Goal: Task Accomplishment & Management: Use online tool/utility

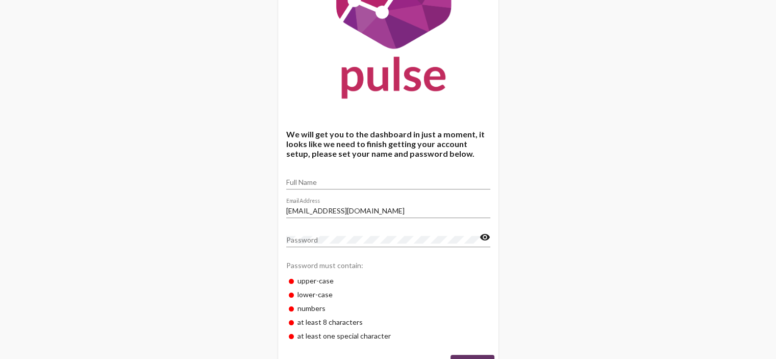
scroll to position [139, 0]
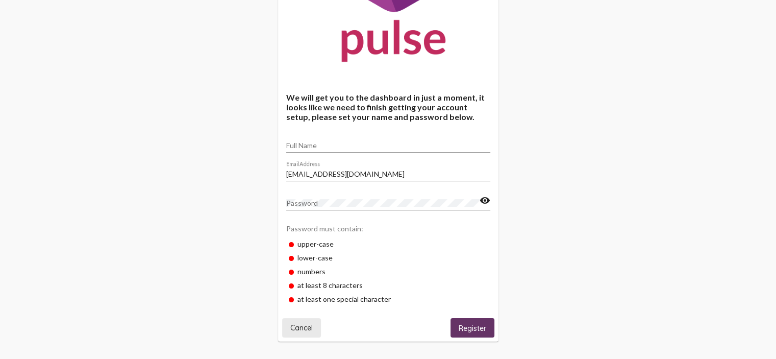
click at [310, 322] on button "Cancel" at bounding box center [301, 327] width 39 height 19
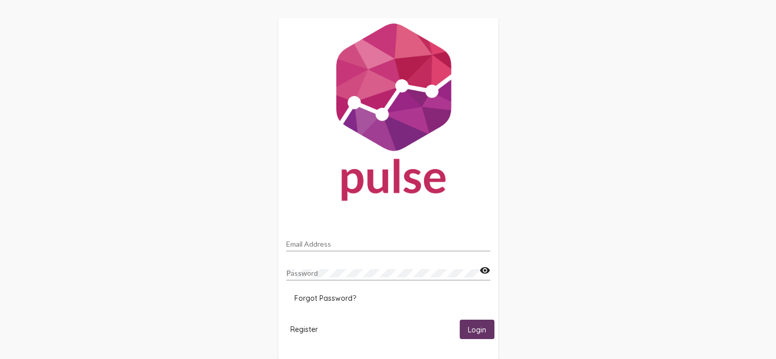
click at [350, 238] on div "Email Address" at bounding box center [388, 241] width 204 height 20
type input "[EMAIL_ADDRESS][DOMAIN_NAME]"
click at [459, 319] on button "Login" at bounding box center [476, 328] width 35 height 19
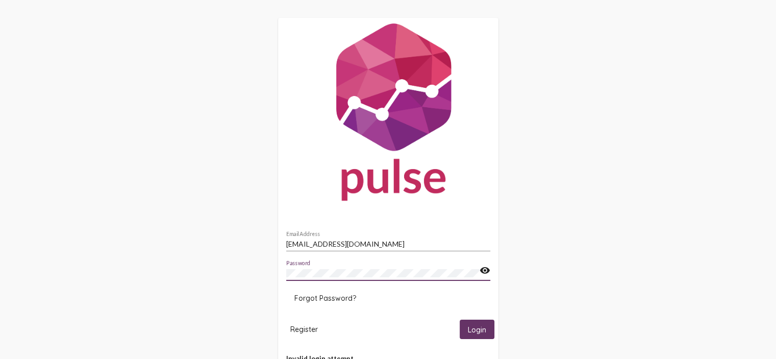
click at [459, 319] on button "Login" at bounding box center [476, 328] width 35 height 19
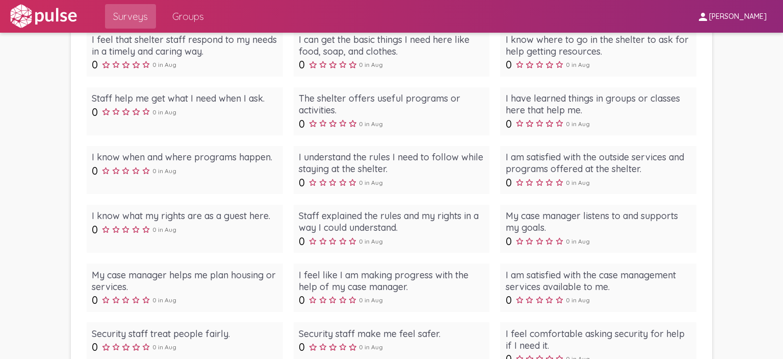
scroll to position [455, 0]
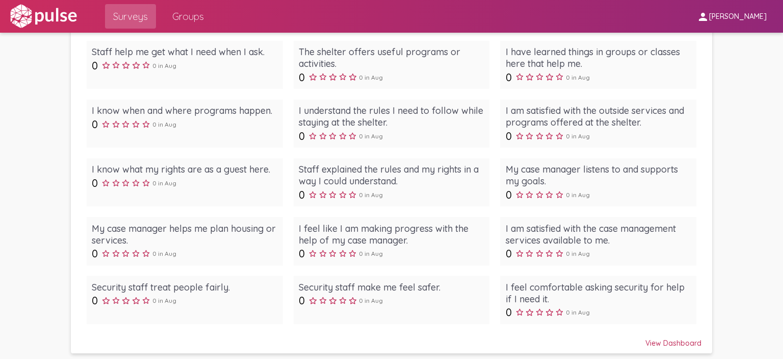
click at [240, 228] on div "My case manager helps me plan housing or services." at bounding box center [185, 233] width 186 height 23
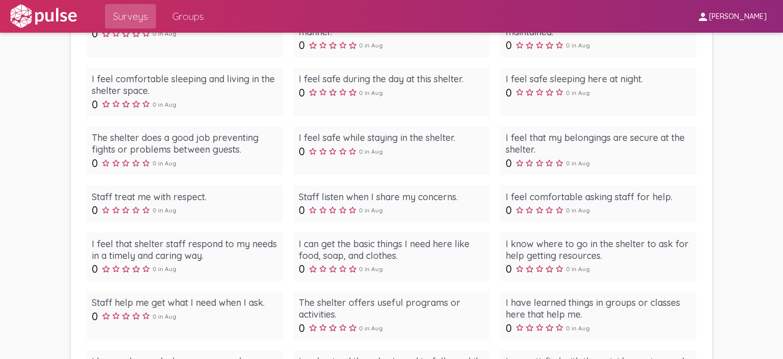
scroll to position [455, 0]
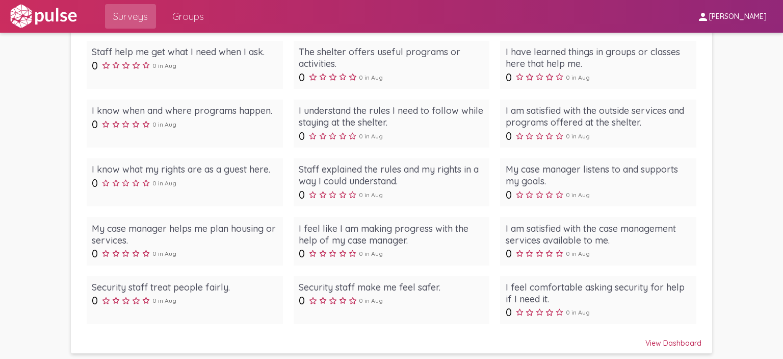
click at [444, 4] on div "Surveys Groups" at bounding box center [384, 16] width 611 height 33
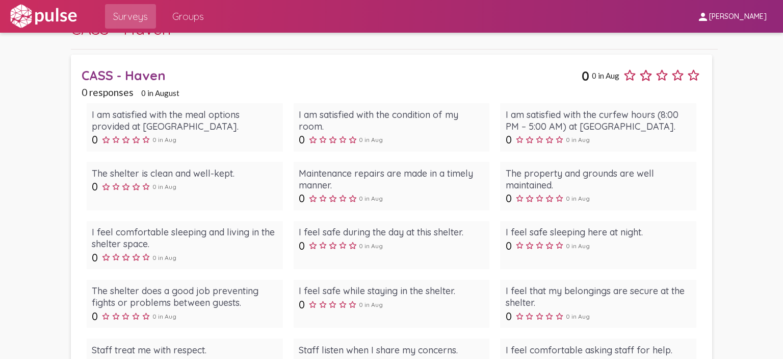
scroll to position [102, 0]
